Goal: Entertainment & Leisure: Consume media (video, audio)

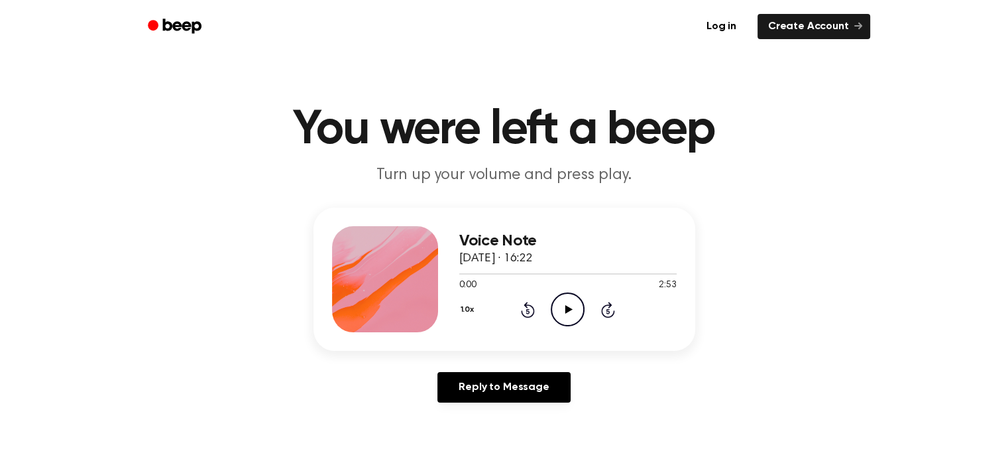
click at [565, 306] on icon at bounding box center [568, 309] width 7 height 9
click at [577, 304] on icon "Pause Audio" at bounding box center [568, 309] width 34 height 34
click at [569, 306] on icon "Play Audio" at bounding box center [568, 309] width 34 height 34
click at [558, 308] on icon "Pause Audio" at bounding box center [568, 309] width 34 height 34
click at [567, 308] on icon at bounding box center [568, 309] width 7 height 9
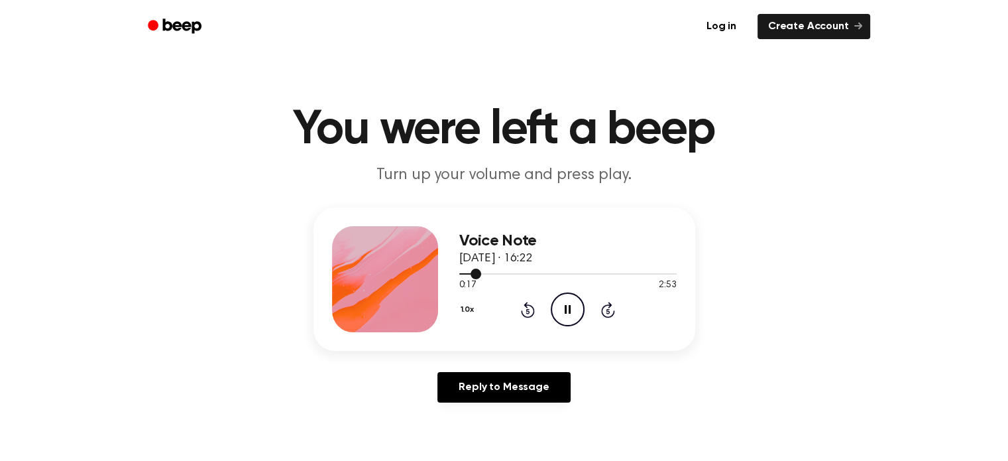
click at [488, 274] on div at bounding box center [567, 273] width 217 height 1
click at [504, 275] on div at bounding box center [567, 273] width 217 height 11
click at [570, 306] on icon at bounding box center [568, 309] width 6 height 9
click at [570, 306] on icon "Play Audio" at bounding box center [568, 309] width 34 height 34
click at [570, 306] on icon at bounding box center [568, 309] width 6 height 9
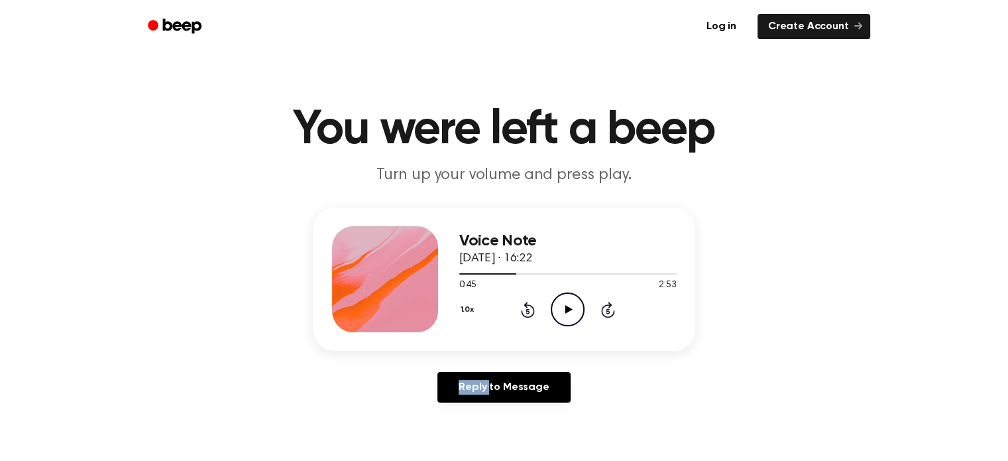
click at [570, 306] on icon "Play Audio" at bounding box center [568, 309] width 34 height 34
click at [570, 306] on icon at bounding box center [568, 309] width 6 height 9
click at [570, 306] on icon "Play Audio" at bounding box center [568, 309] width 34 height 34
